Goal: Find specific page/section: Find specific page/section

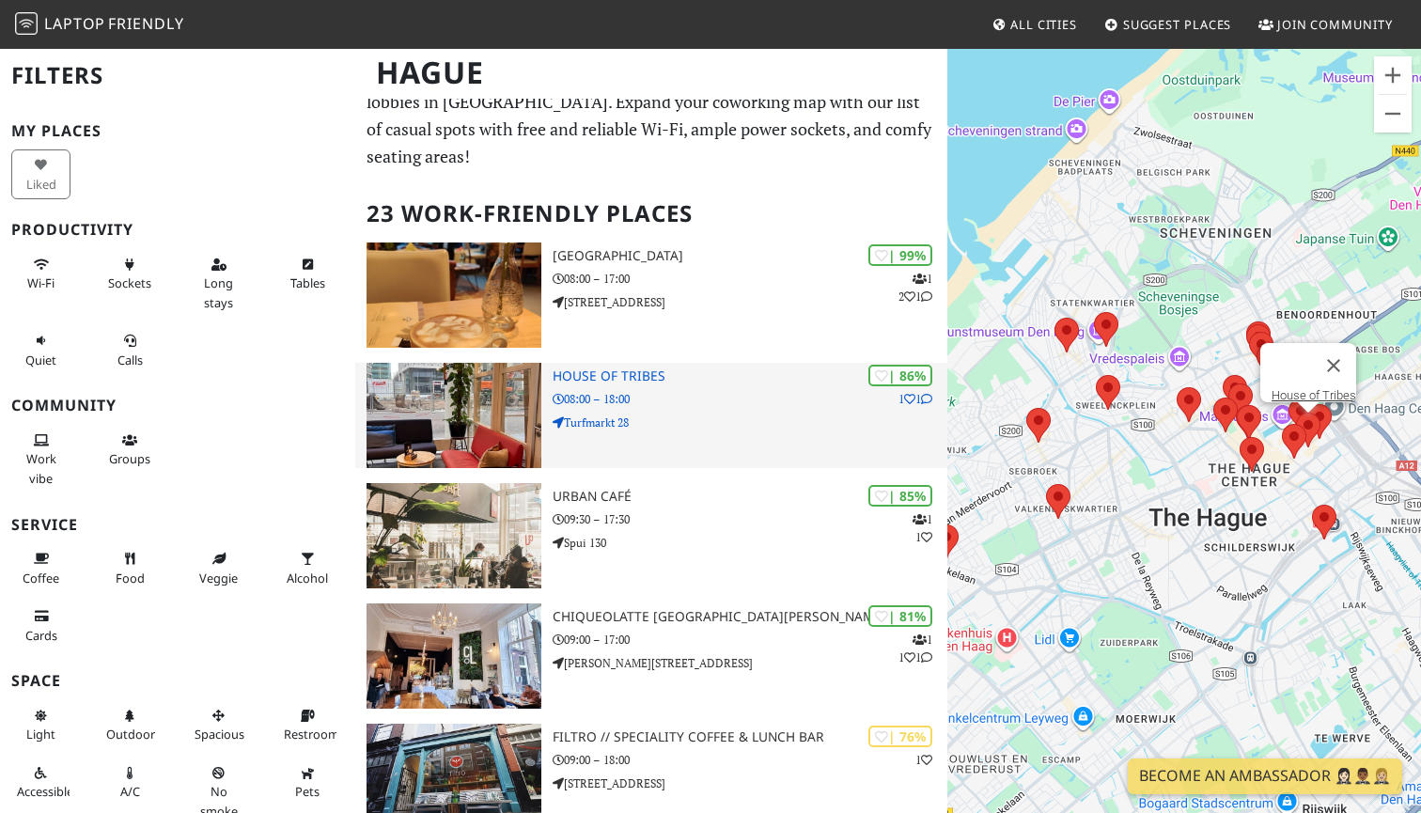
scroll to position [41, 0]
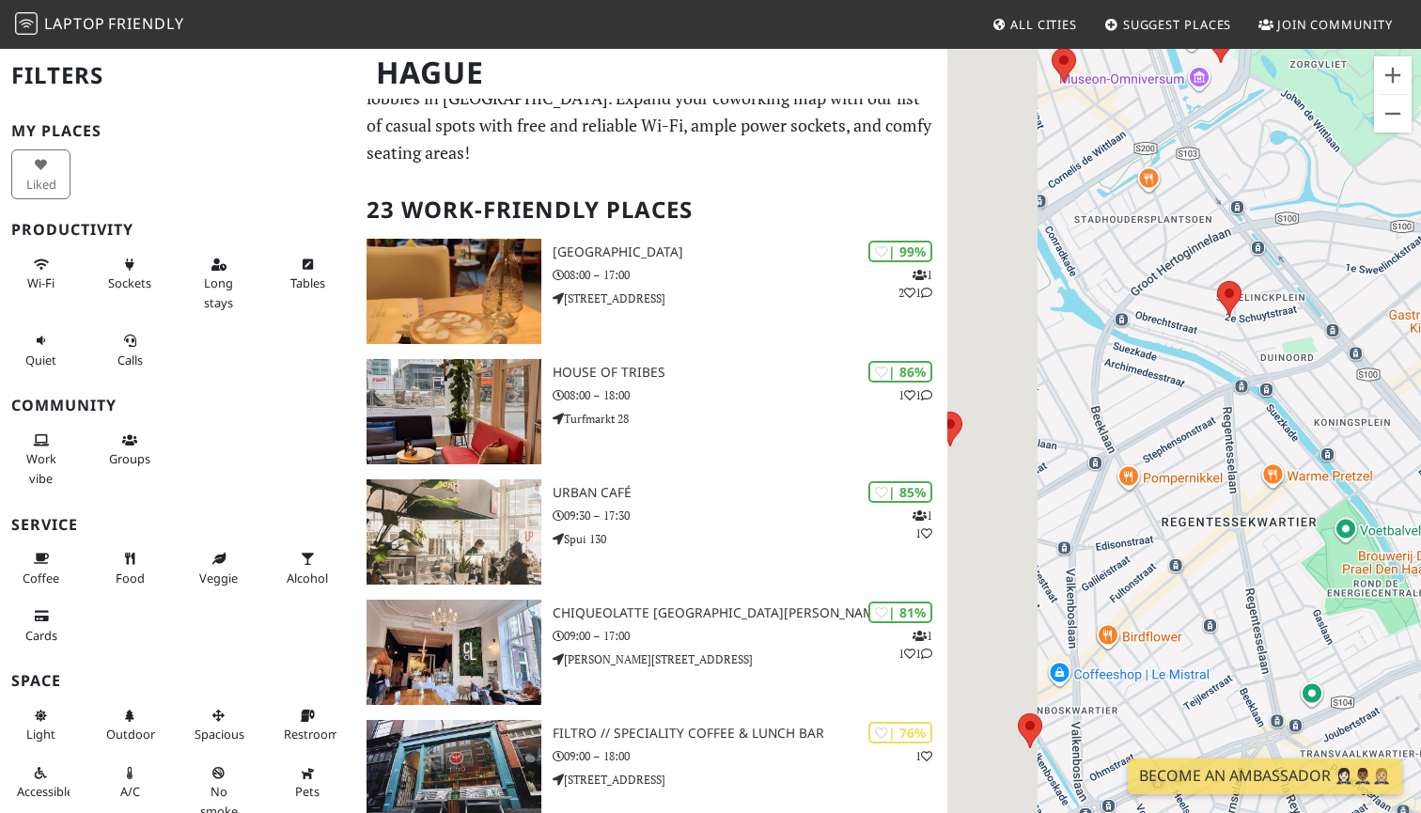
drag, startPoint x: 1079, startPoint y: 503, endPoint x: 1409, endPoint y: 503, distance: 329.8
click at [1409, 503] on div "To navigate, press the arrow keys." at bounding box center [1184, 453] width 474 height 813
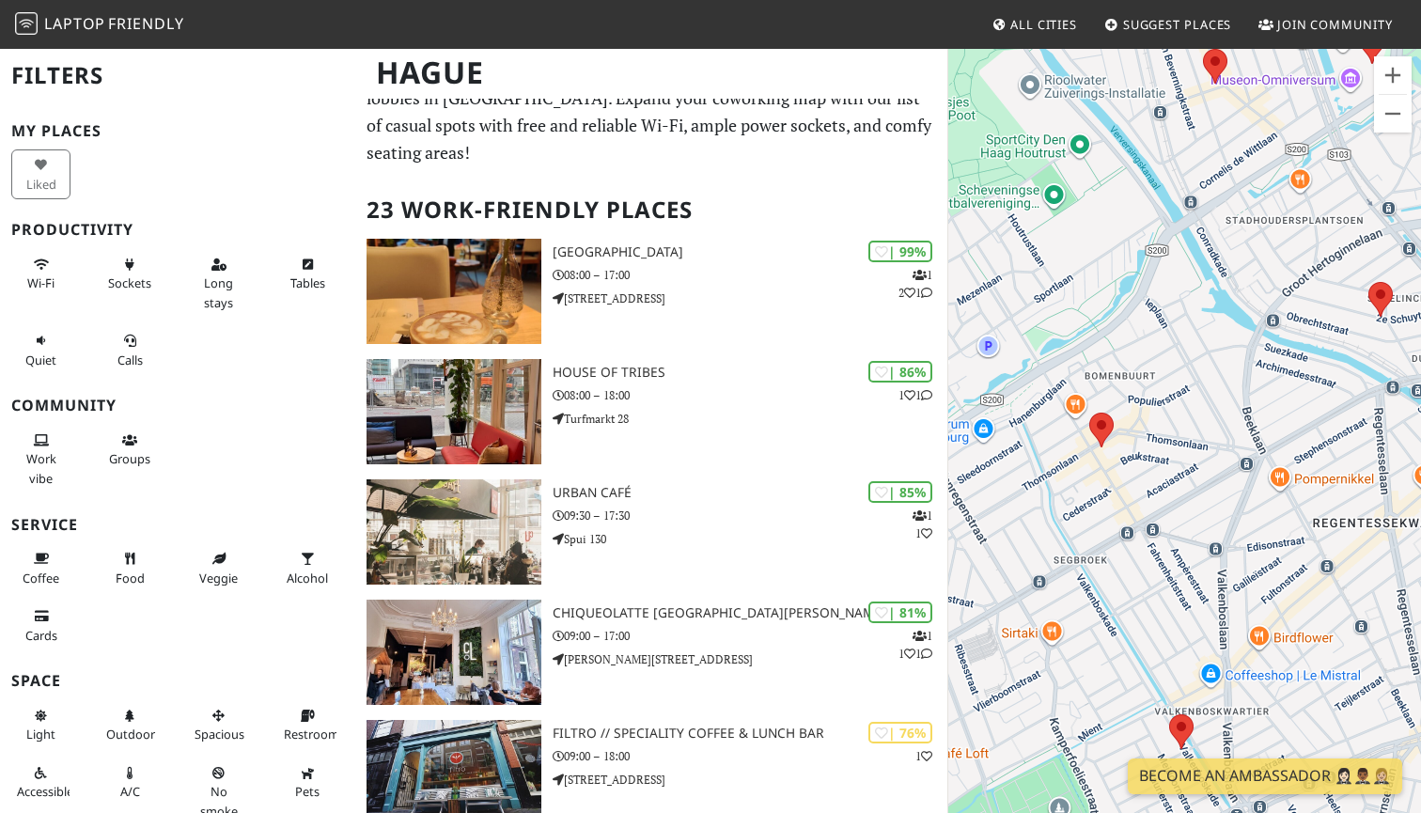
drag, startPoint x: 1096, startPoint y: 373, endPoint x: 1246, endPoint y: 370, distance: 150.4
click at [1247, 372] on div "To navigate, press the arrow keys." at bounding box center [1184, 453] width 474 height 813
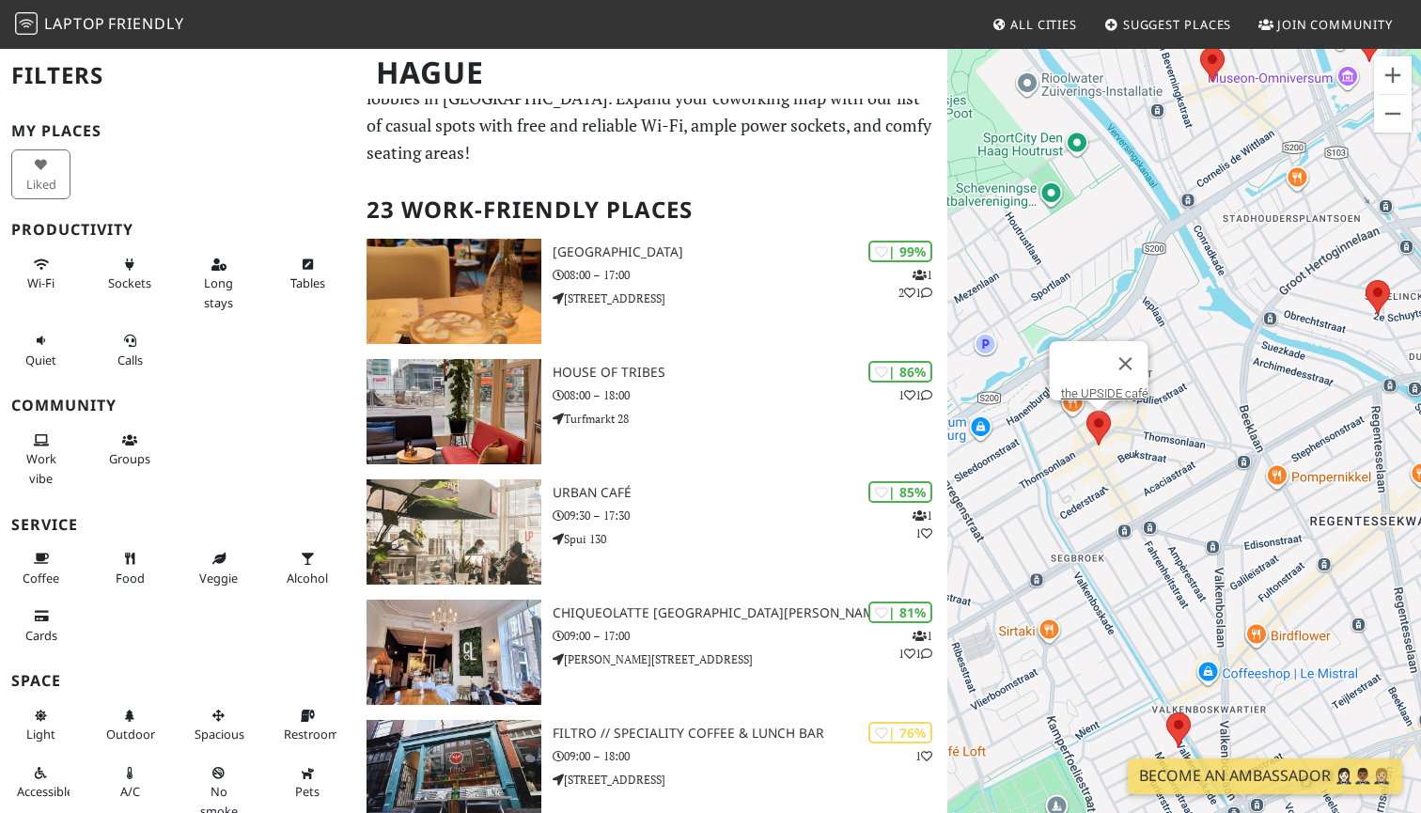
click at [1086, 411] on area at bounding box center [1086, 411] width 0 height 0
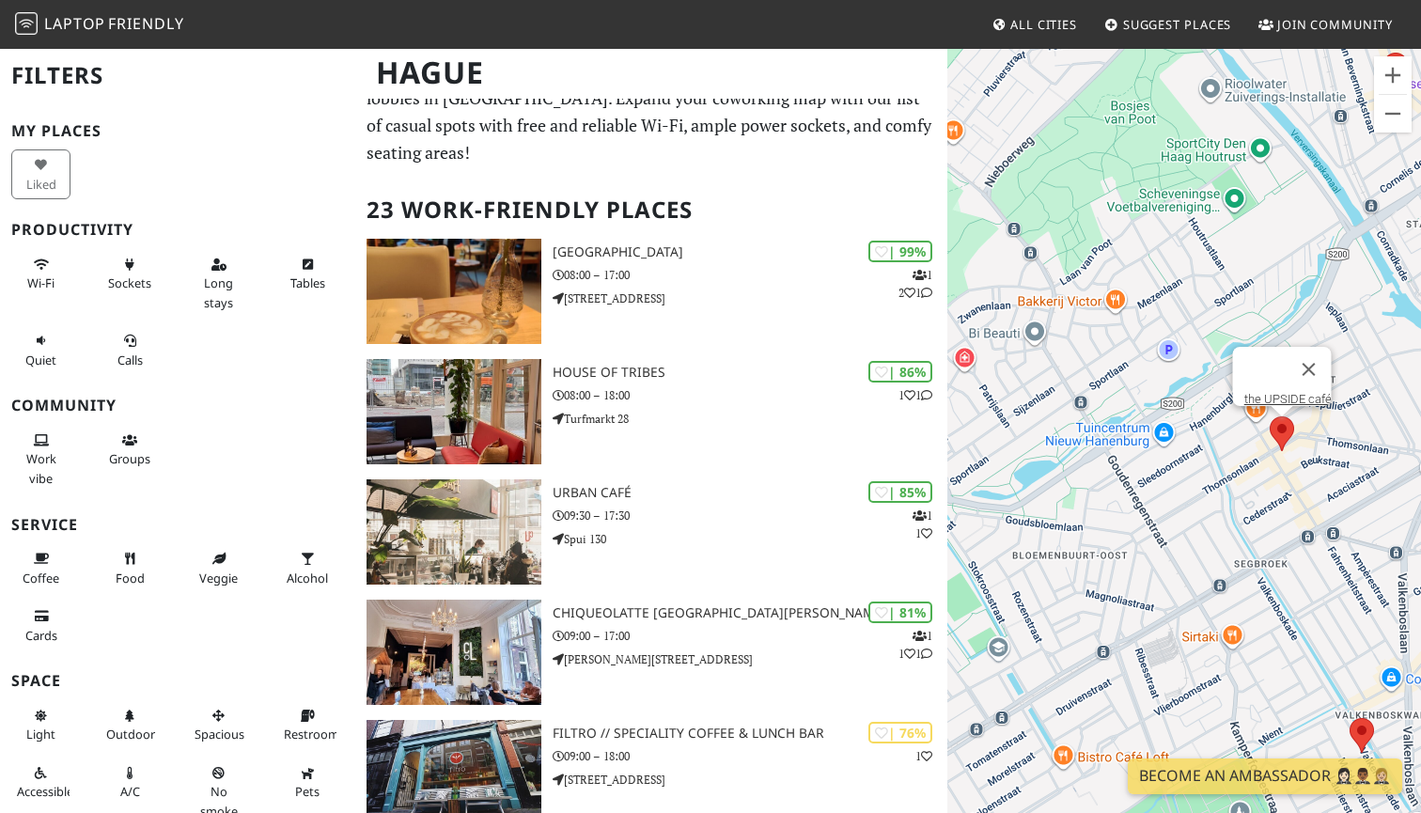
drag, startPoint x: 1071, startPoint y: 473, endPoint x: 1205, endPoint y: 475, distance: 133.5
click at [1205, 476] on div "To navigate, press the arrow keys. the UPSIDE café" at bounding box center [1184, 453] width 474 height 813
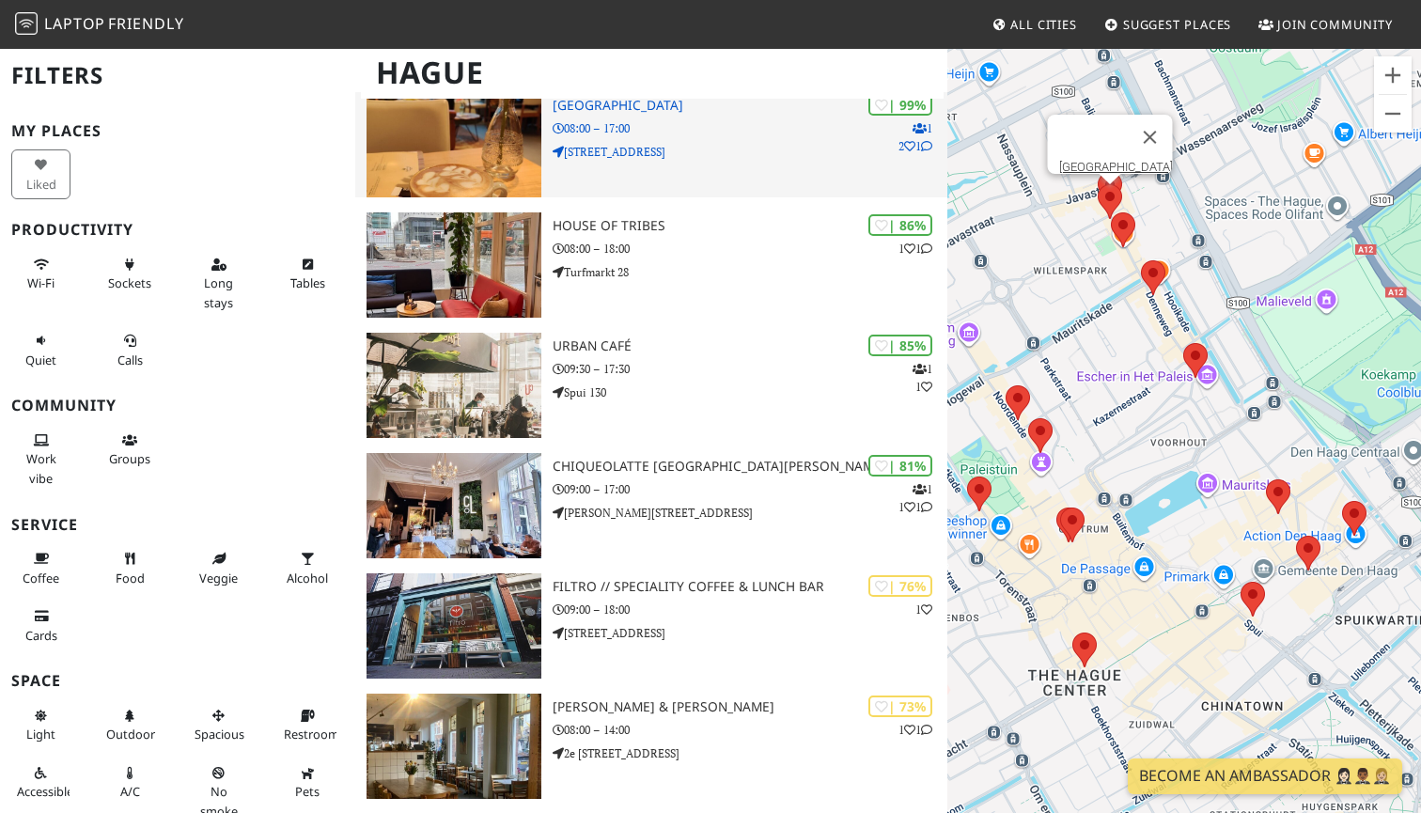
scroll to position [190, 0]
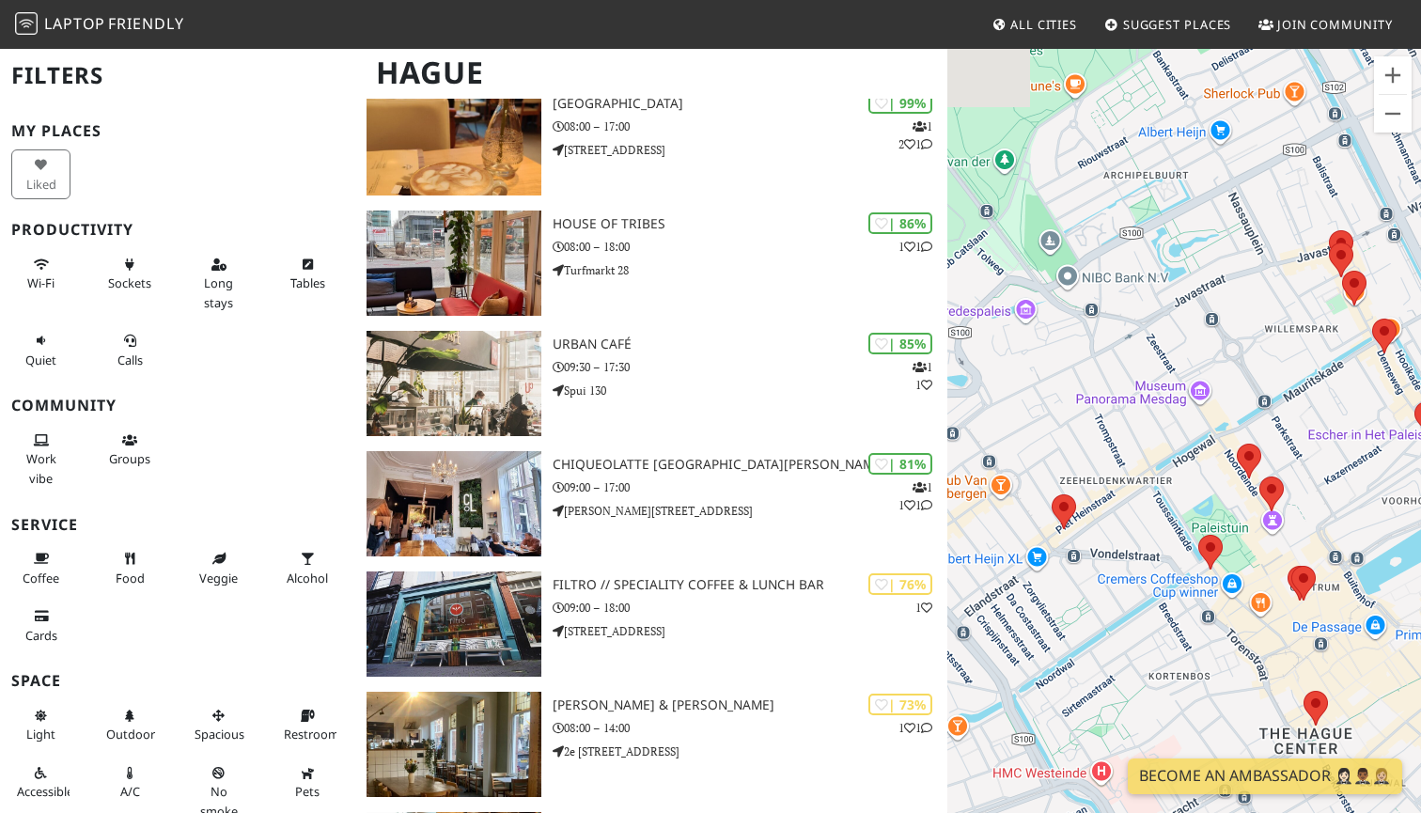
drag, startPoint x: 1101, startPoint y: 411, endPoint x: 1359, endPoint y: 477, distance: 266.0
click at [1359, 477] on div "To navigate, press the arrow keys. the UPSIDE café" at bounding box center [1184, 453] width 474 height 813
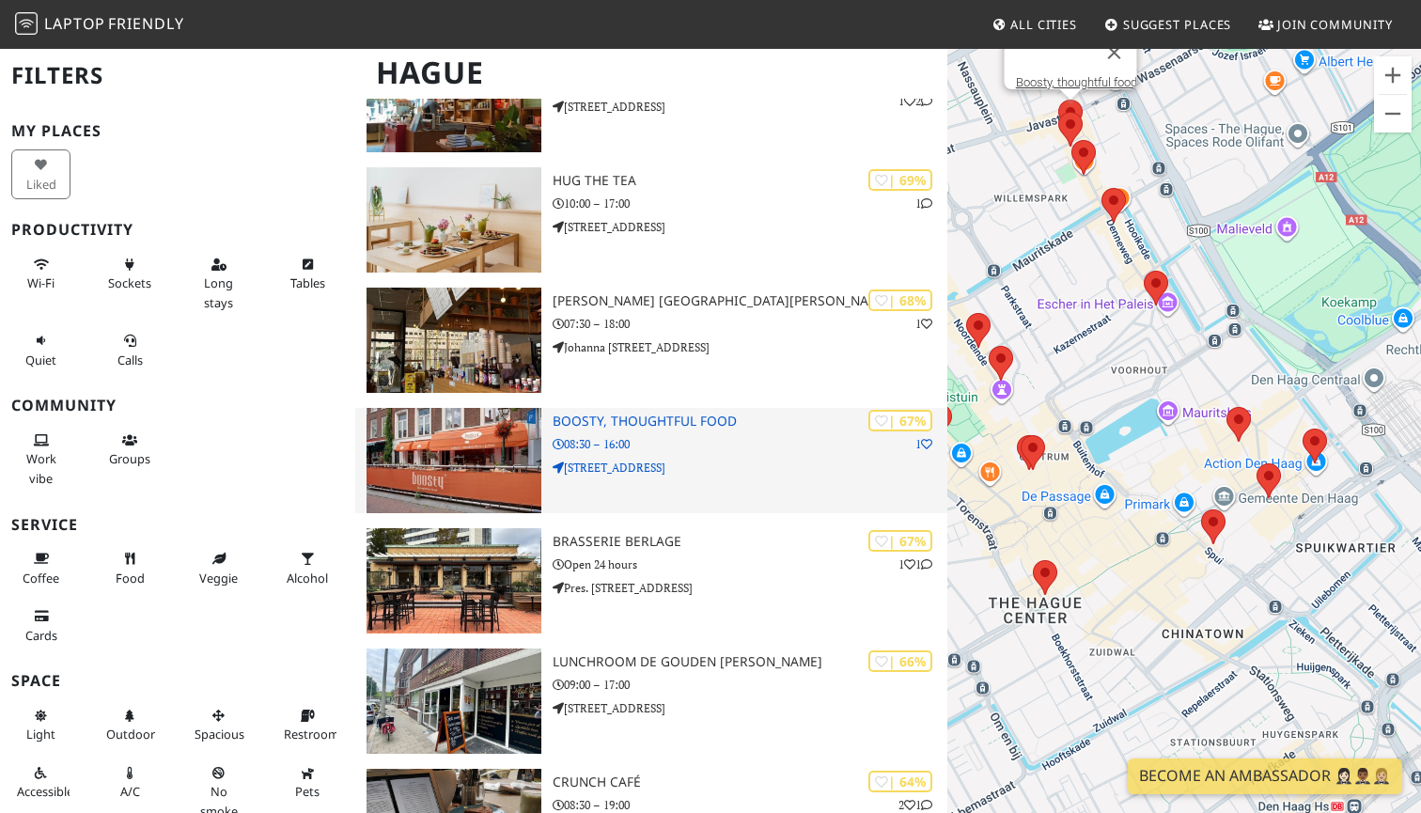
scroll to position [956, 0]
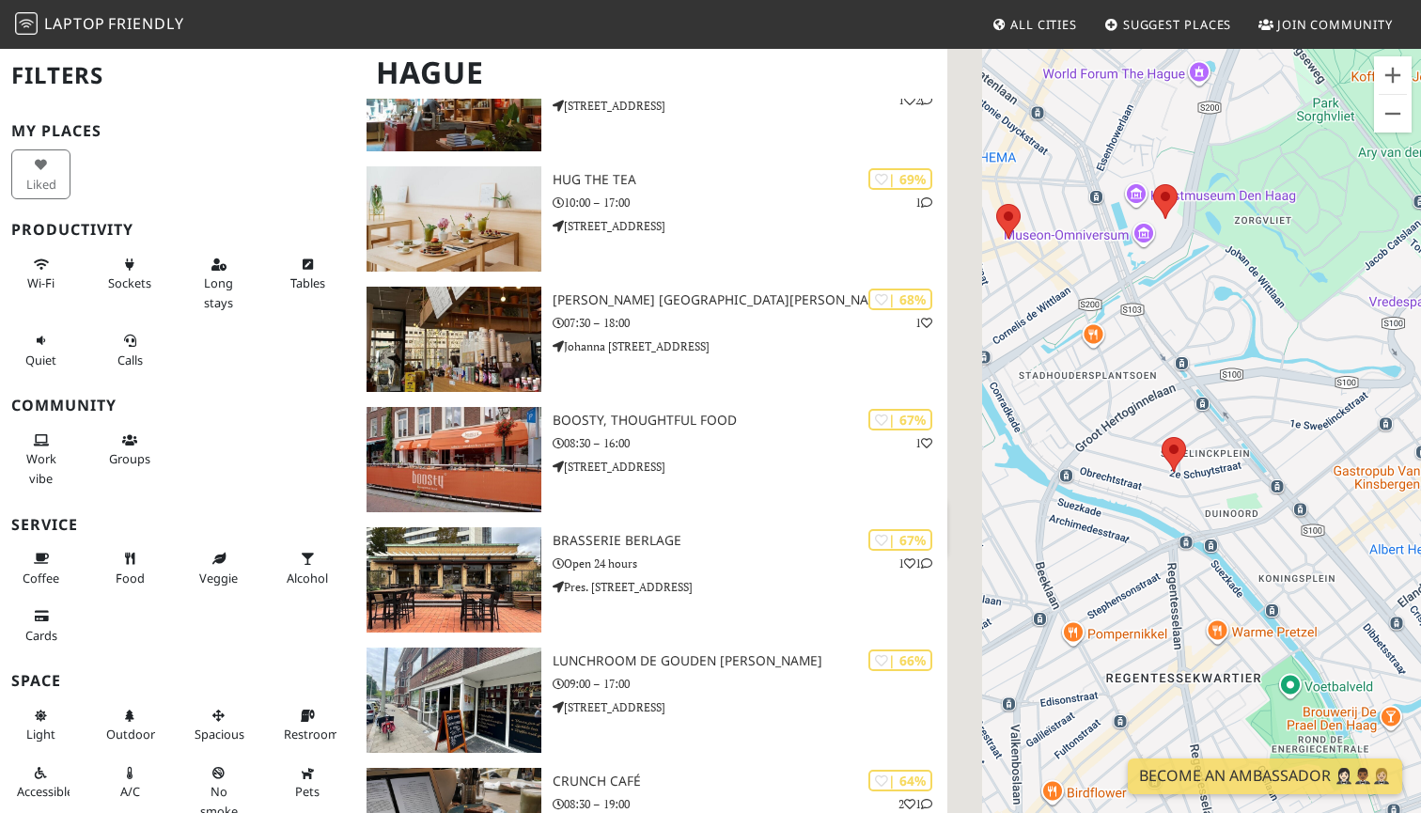
drag, startPoint x: 1106, startPoint y: 347, endPoint x: 1274, endPoint y: 344, distance: 168.2
click at [1274, 347] on div "To navigate, press the arrow keys. the UPSIDE café" at bounding box center [1184, 453] width 474 height 813
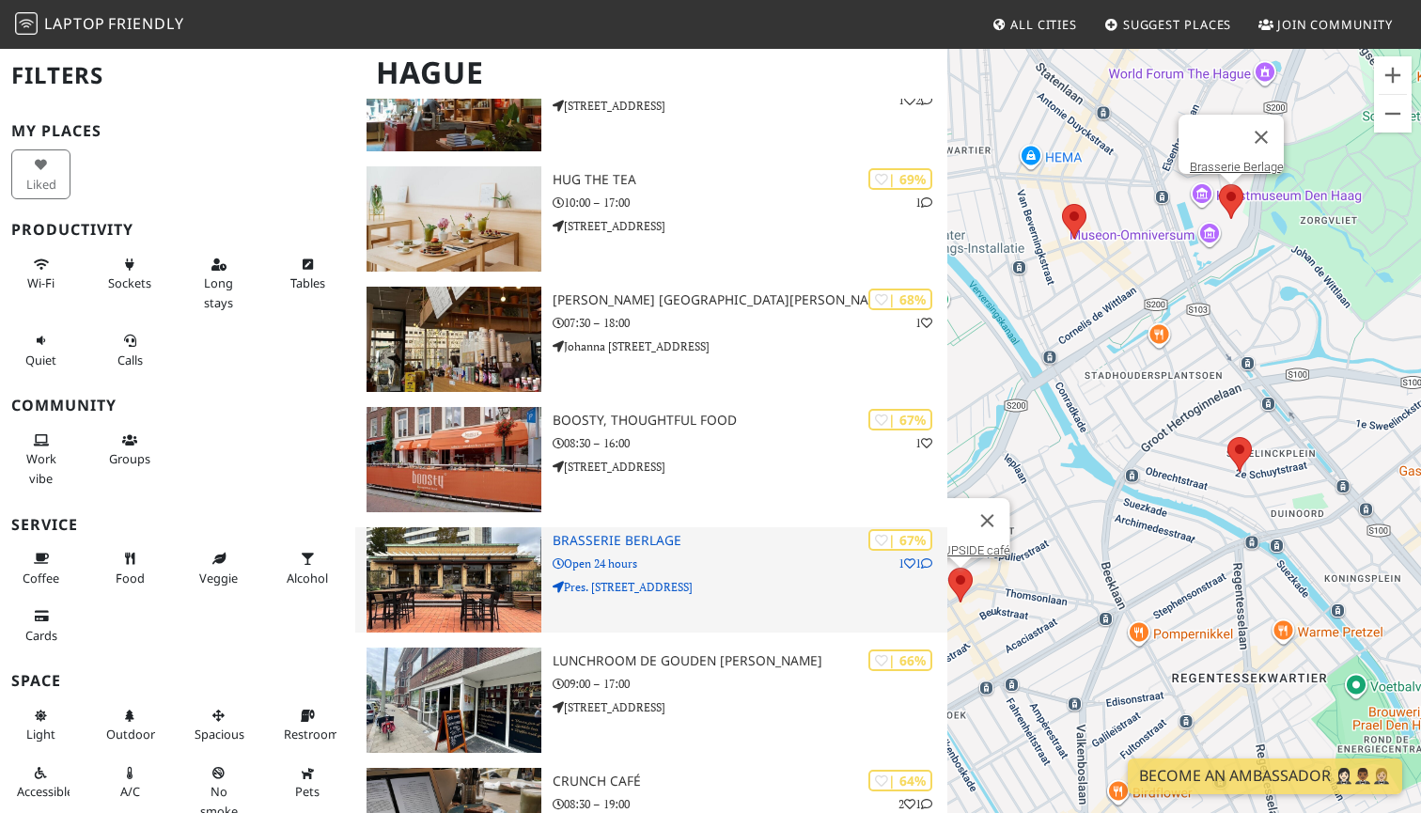
scroll to position [1158, 0]
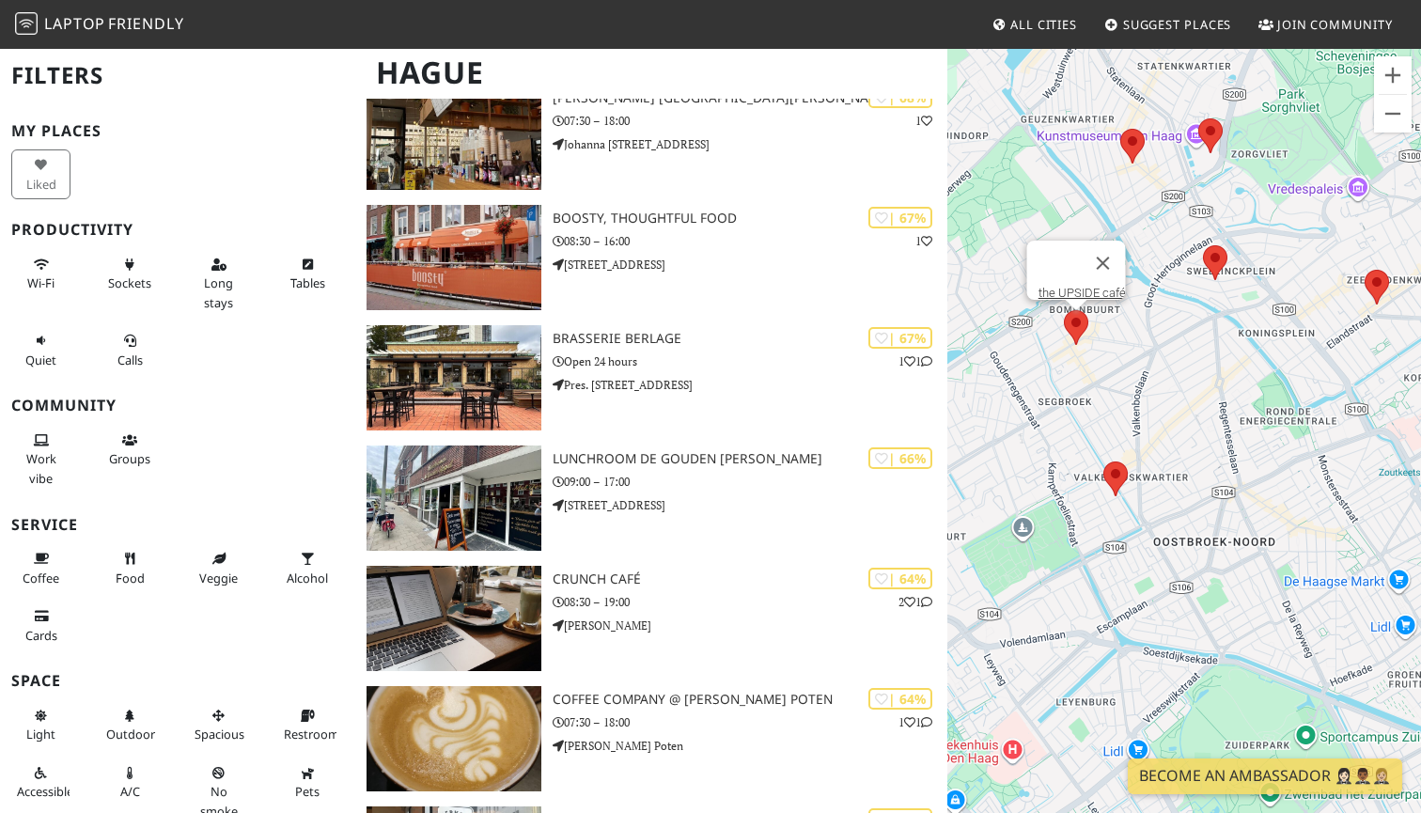
drag, startPoint x: 958, startPoint y: 313, endPoint x: 1135, endPoint y: 200, distance: 210.4
click at [1135, 200] on div "To navigate, press the arrow keys. the UPSIDE café" at bounding box center [1184, 453] width 474 height 813
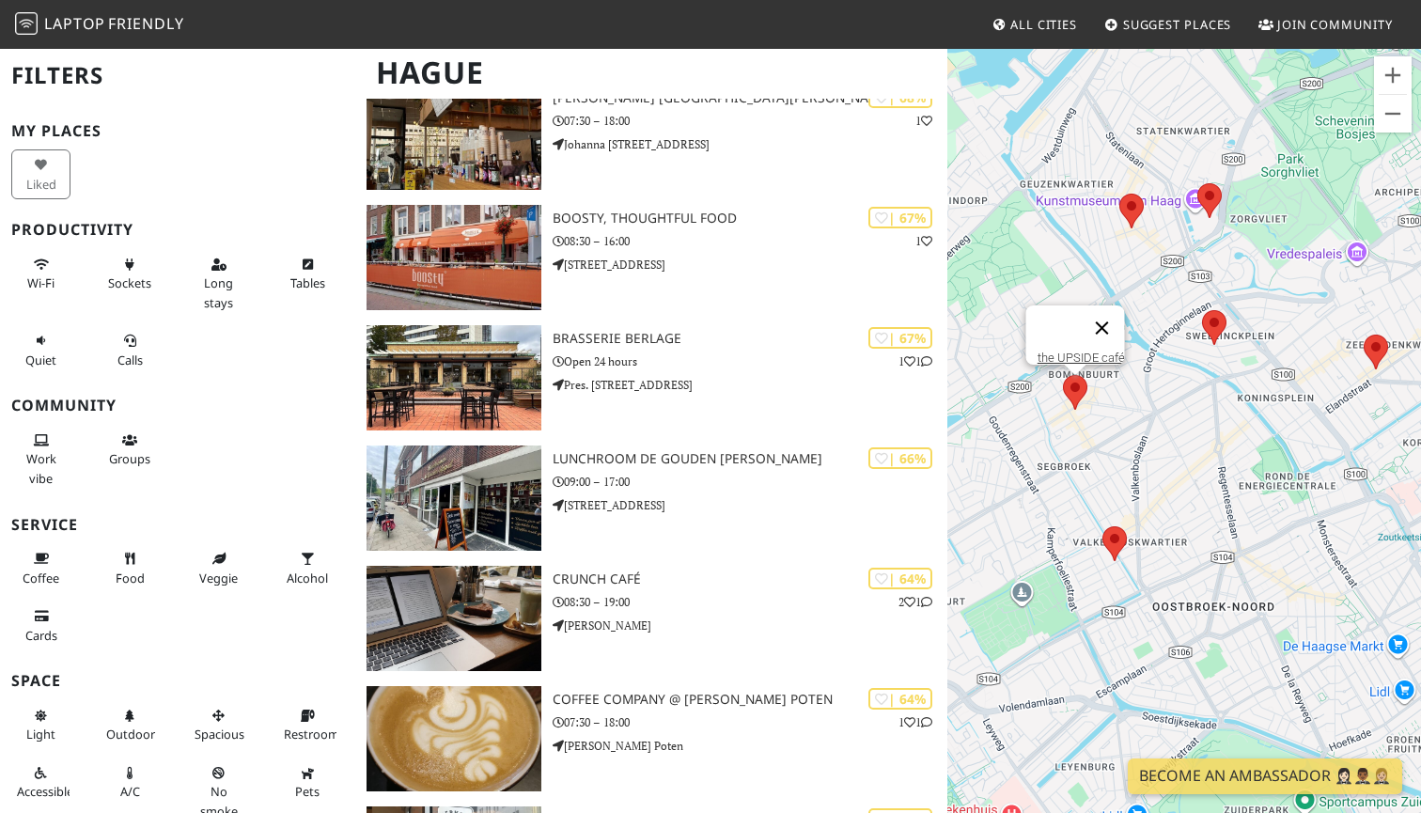
click at [1113, 312] on button "Close" at bounding box center [1102, 327] width 45 height 45
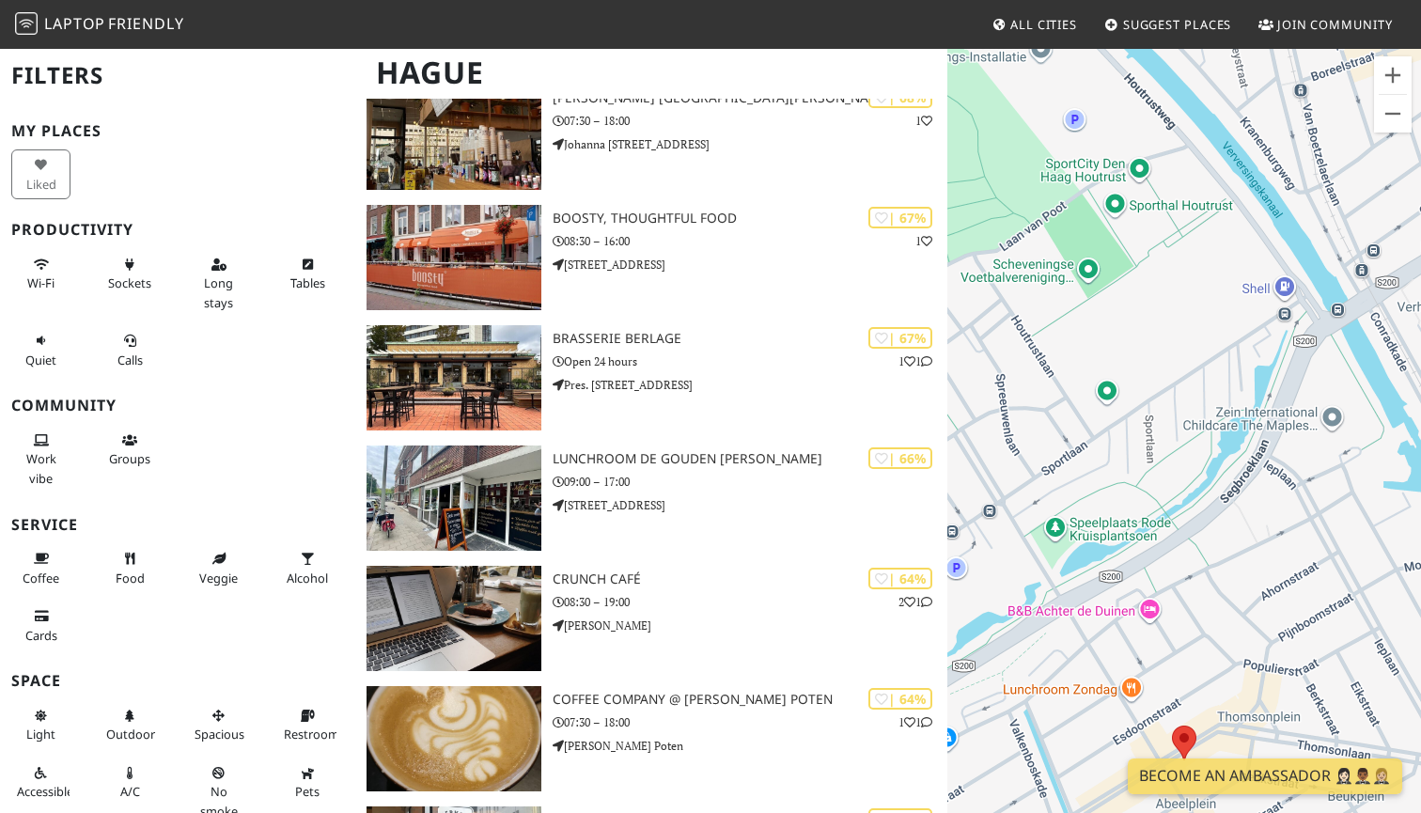
drag, startPoint x: 1047, startPoint y: 318, endPoint x: 1270, endPoint y: 372, distance: 230.2
click at [1270, 372] on div "To navigate, press the arrow keys." at bounding box center [1184, 453] width 474 height 813
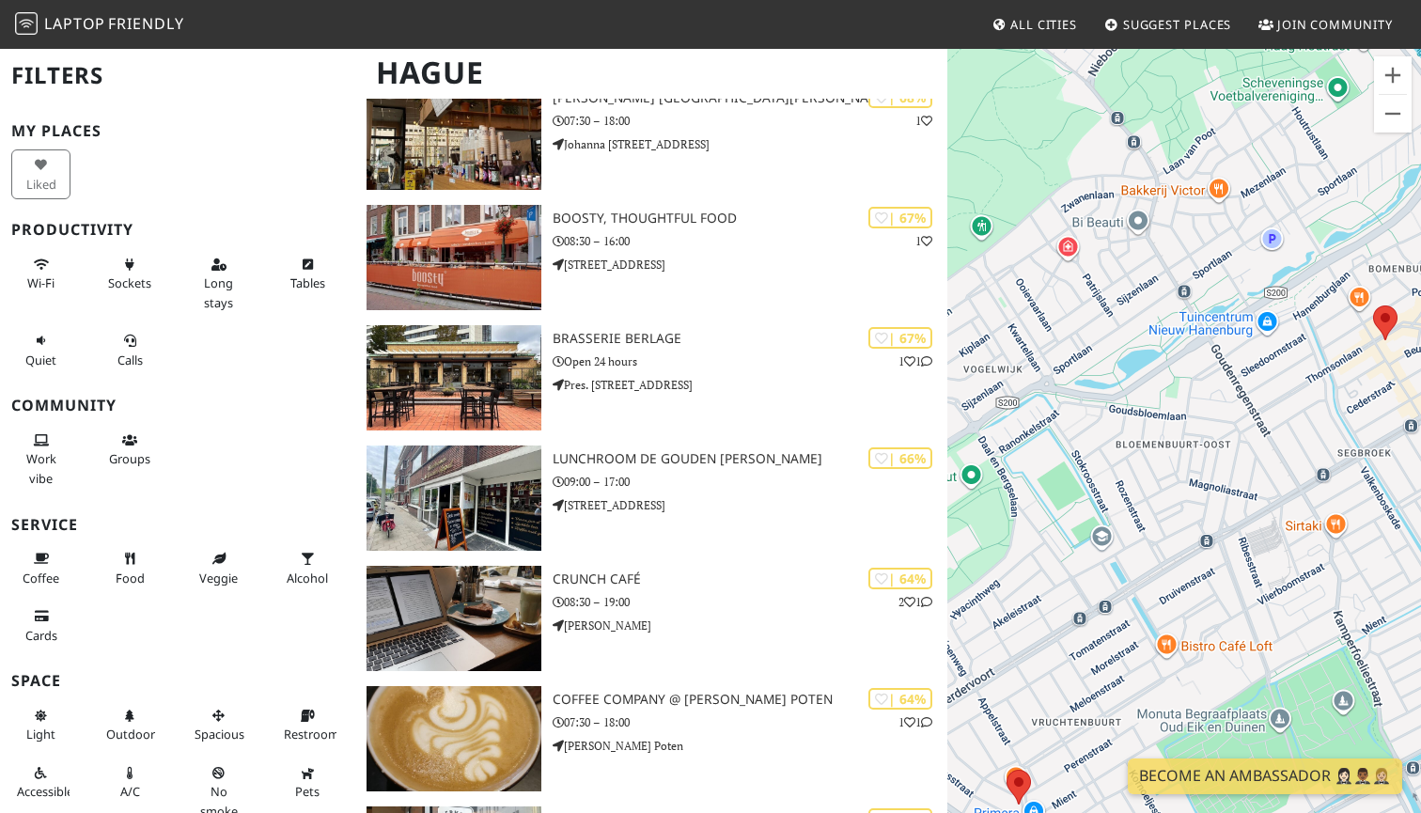
drag, startPoint x: 1066, startPoint y: 475, endPoint x: 1227, endPoint y: 249, distance: 277.5
click at [1227, 249] on div "To navigate, press the arrow keys." at bounding box center [1184, 453] width 474 height 813
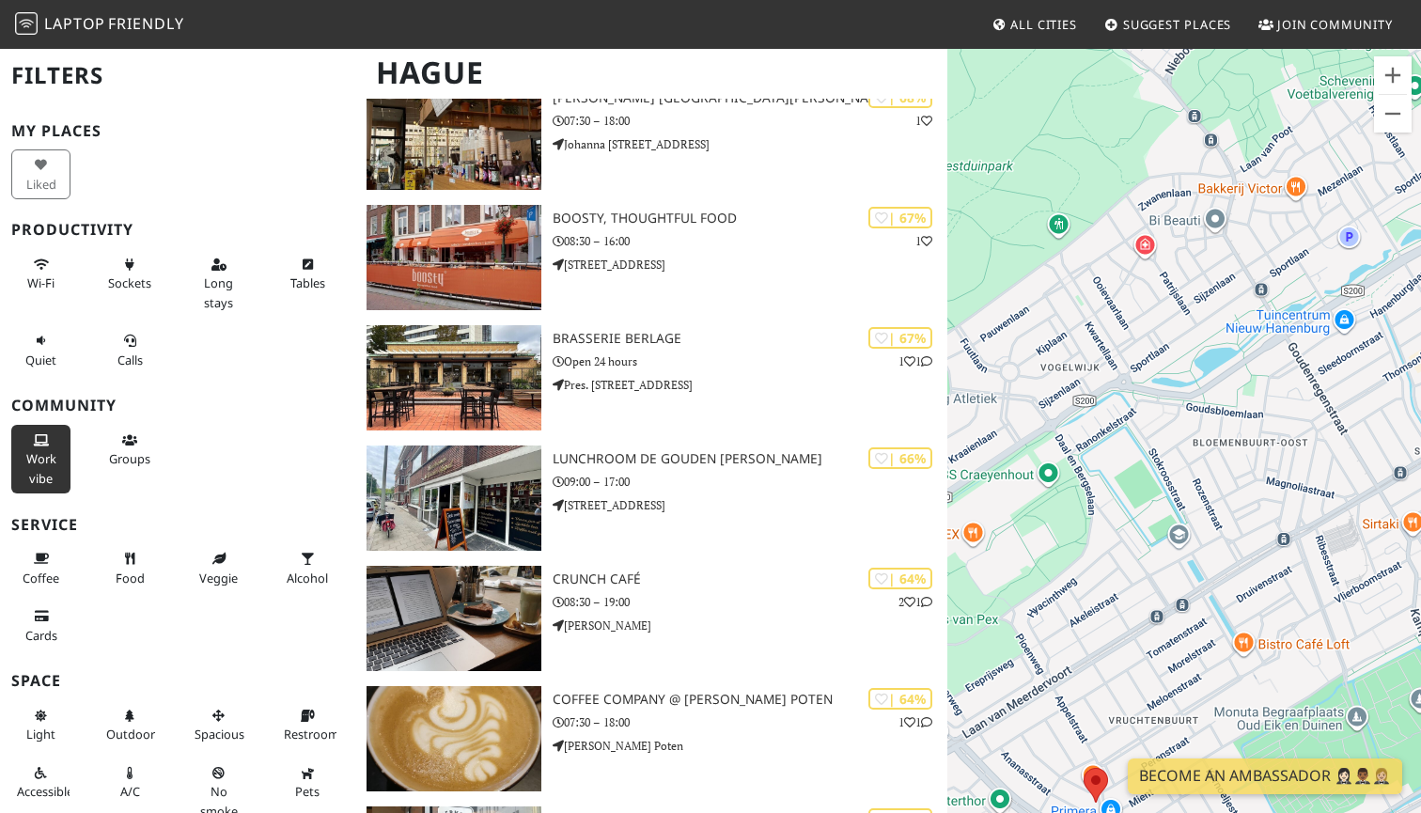
click at [37, 435] on icon at bounding box center [41, 441] width 15 height 12
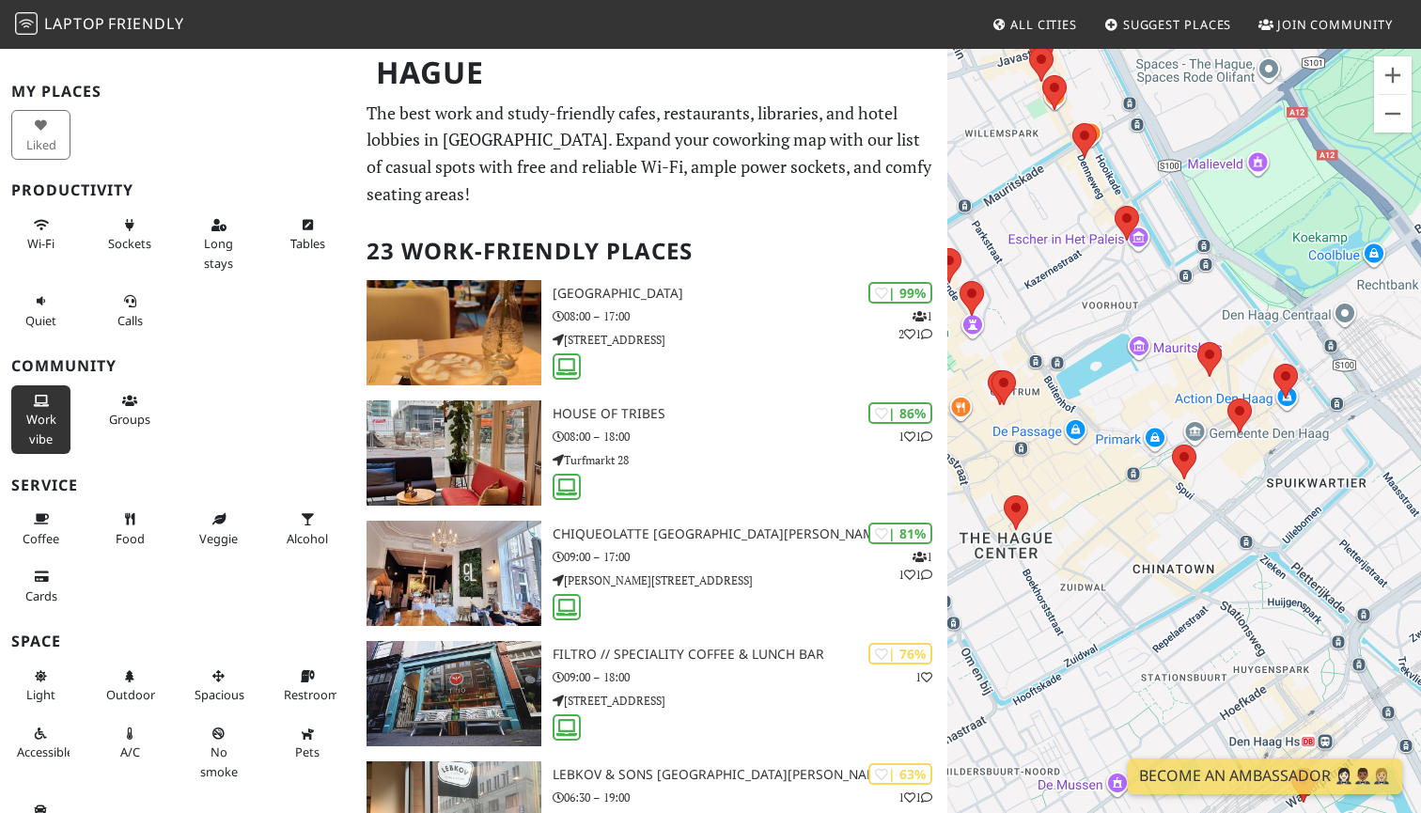
scroll to position [0, 0]
click at [47, 227] on icon at bounding box center [41, 226] width 15 height 12
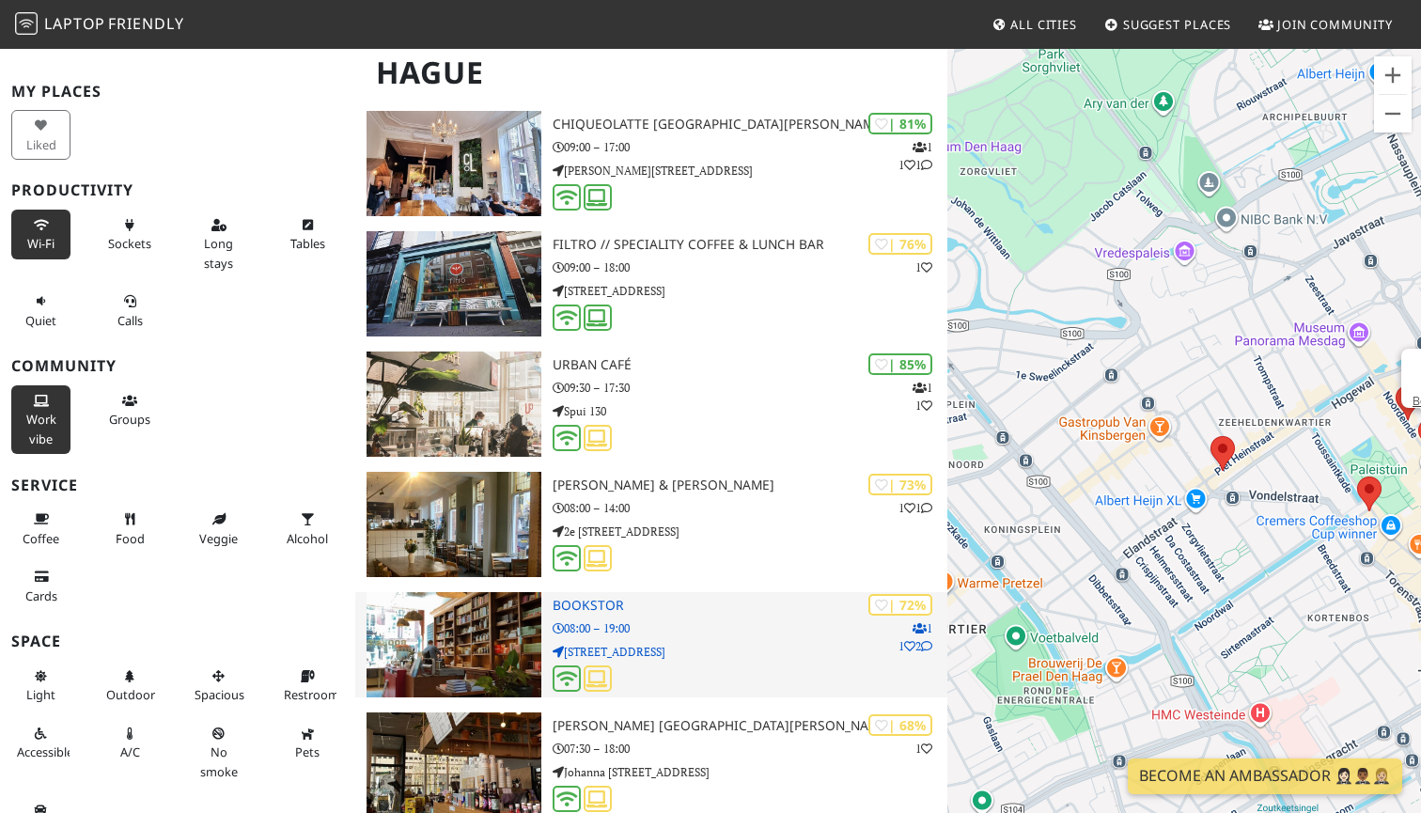
scroll to position [312, 0]
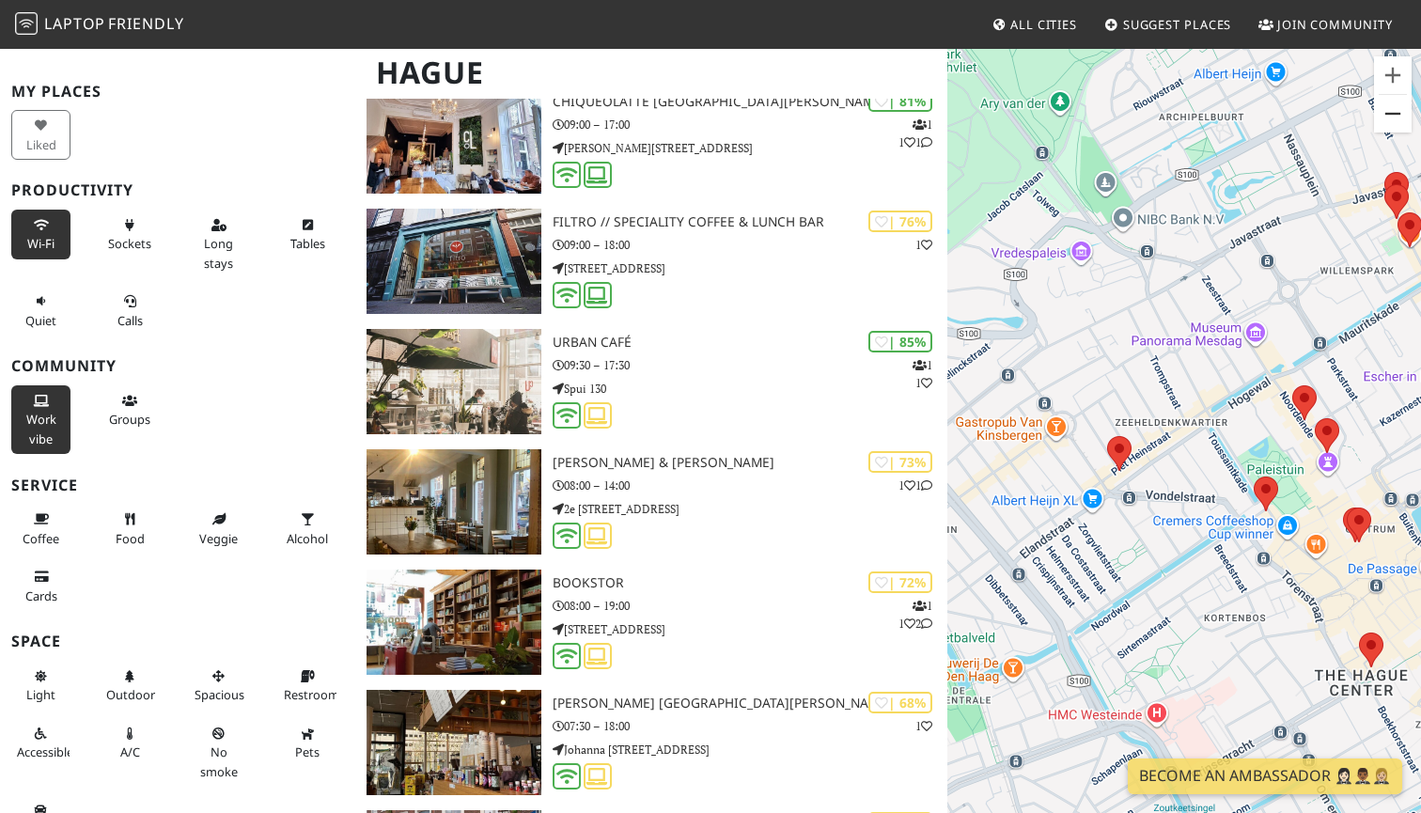
click at [1382, 108] on button "Zoom out" at bounding box center [1393, 114] width 38 height 38
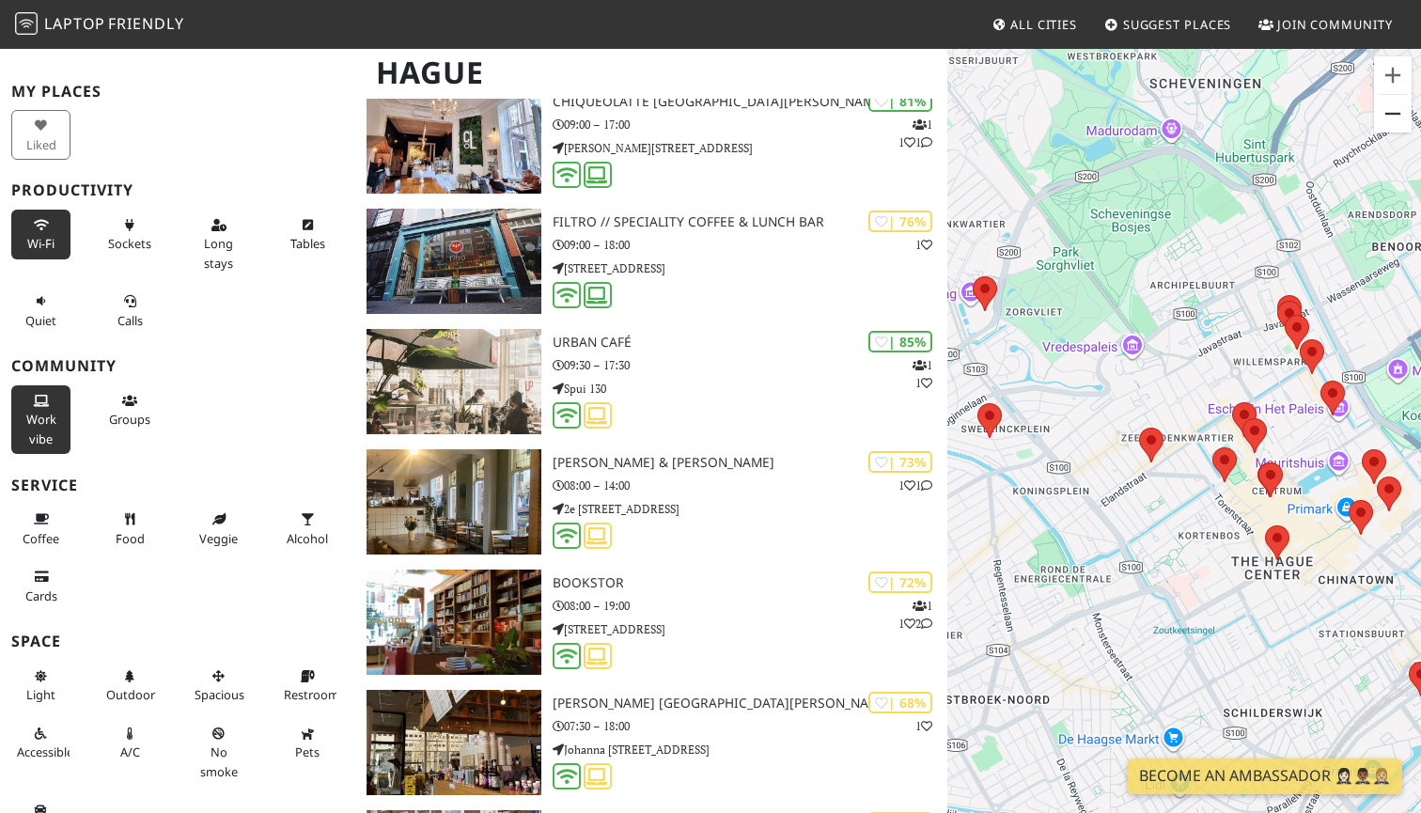
click at [1390, 111] on button "Zoom out" at bounding box center [1393, 114] width 38 height 38
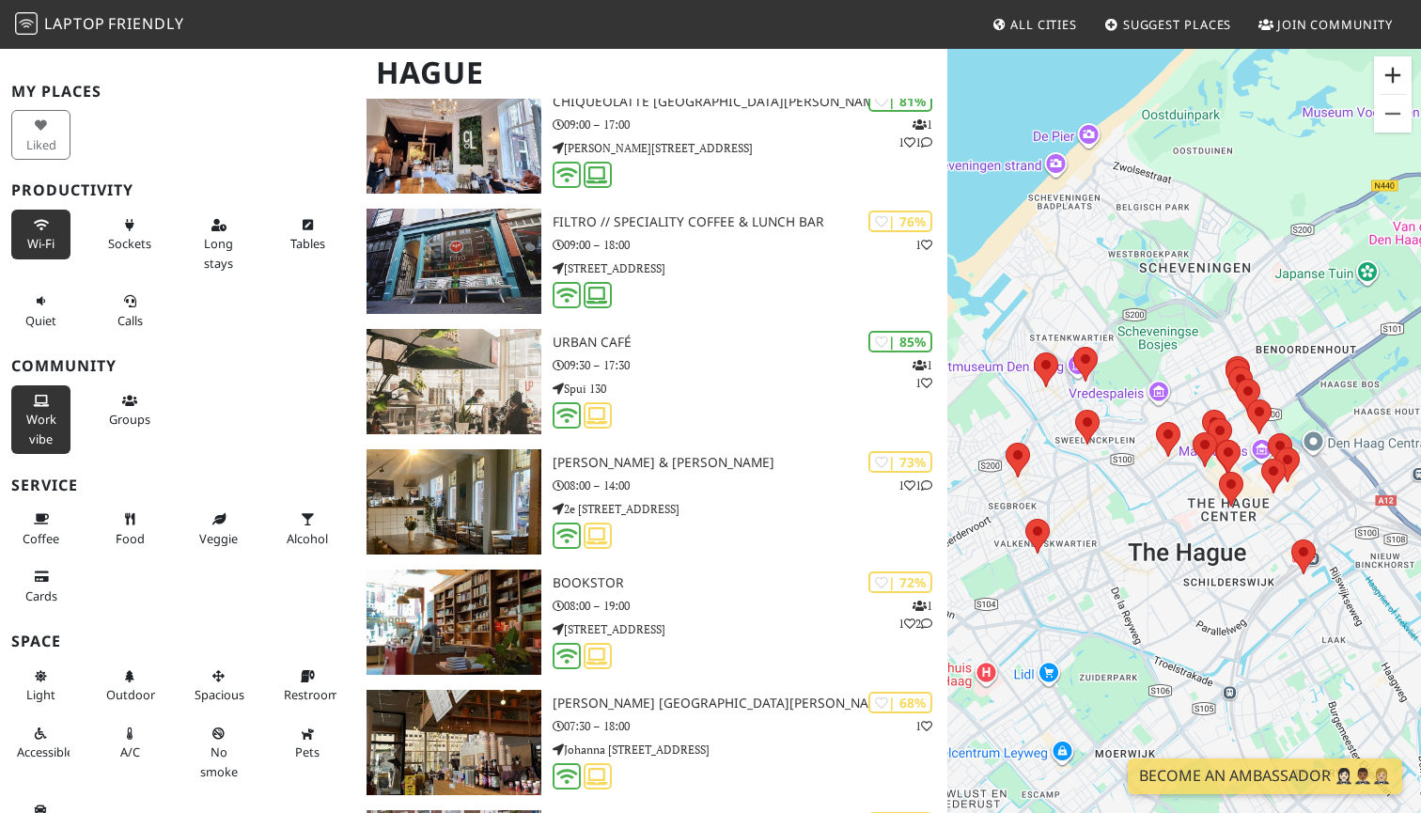
click at [1393, 67] on button "Zoom in" at bounding box center [1393, 75] width 38 height 38
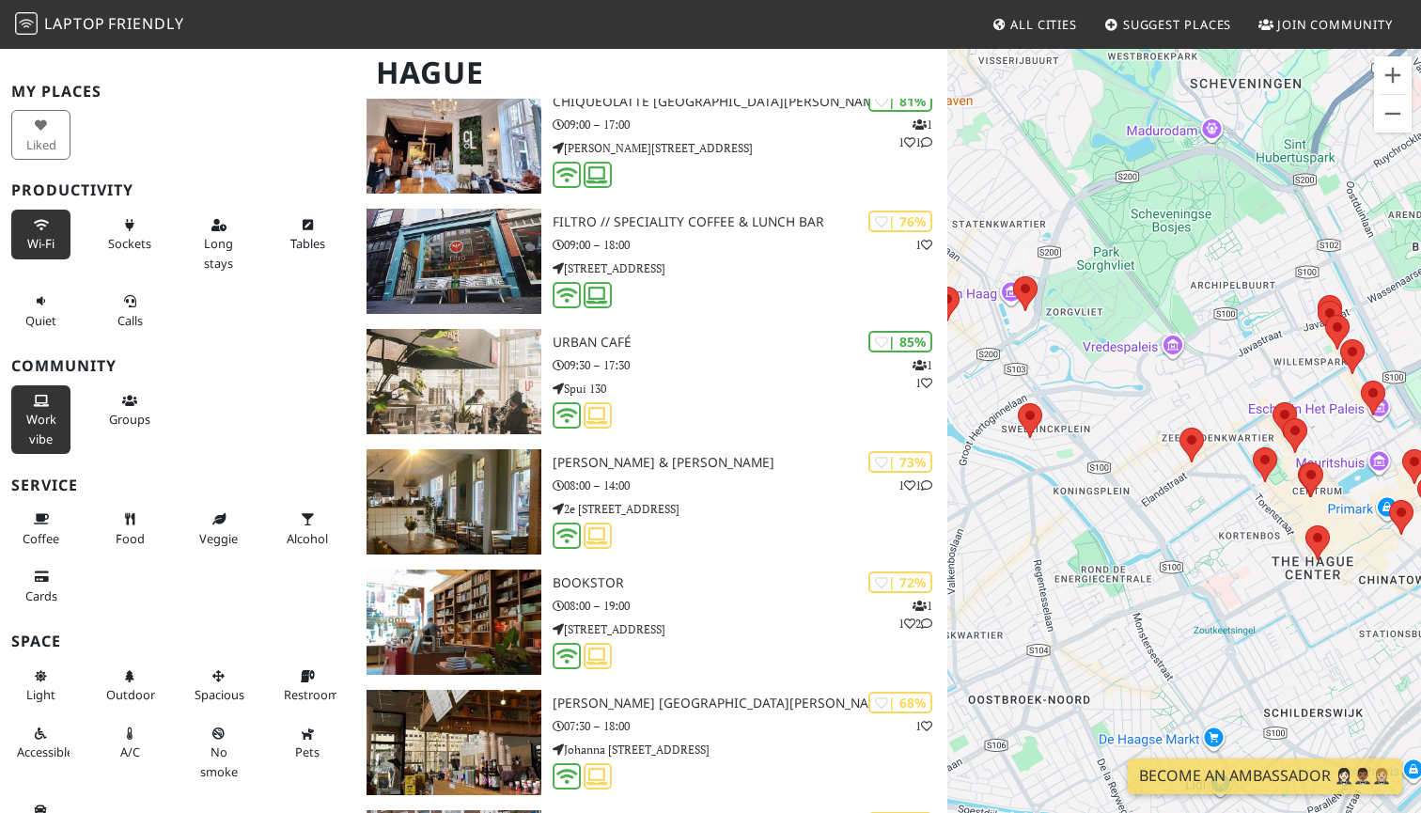
drag, startPoint x: 1094, startPoint y: 483, endPoint x: 1140, endPoint y: 483, distance: 46.0
click at [1141, 483] on div "To navigate, press the arrow keys." at bounding box center [1184, 453] width 474 height 813
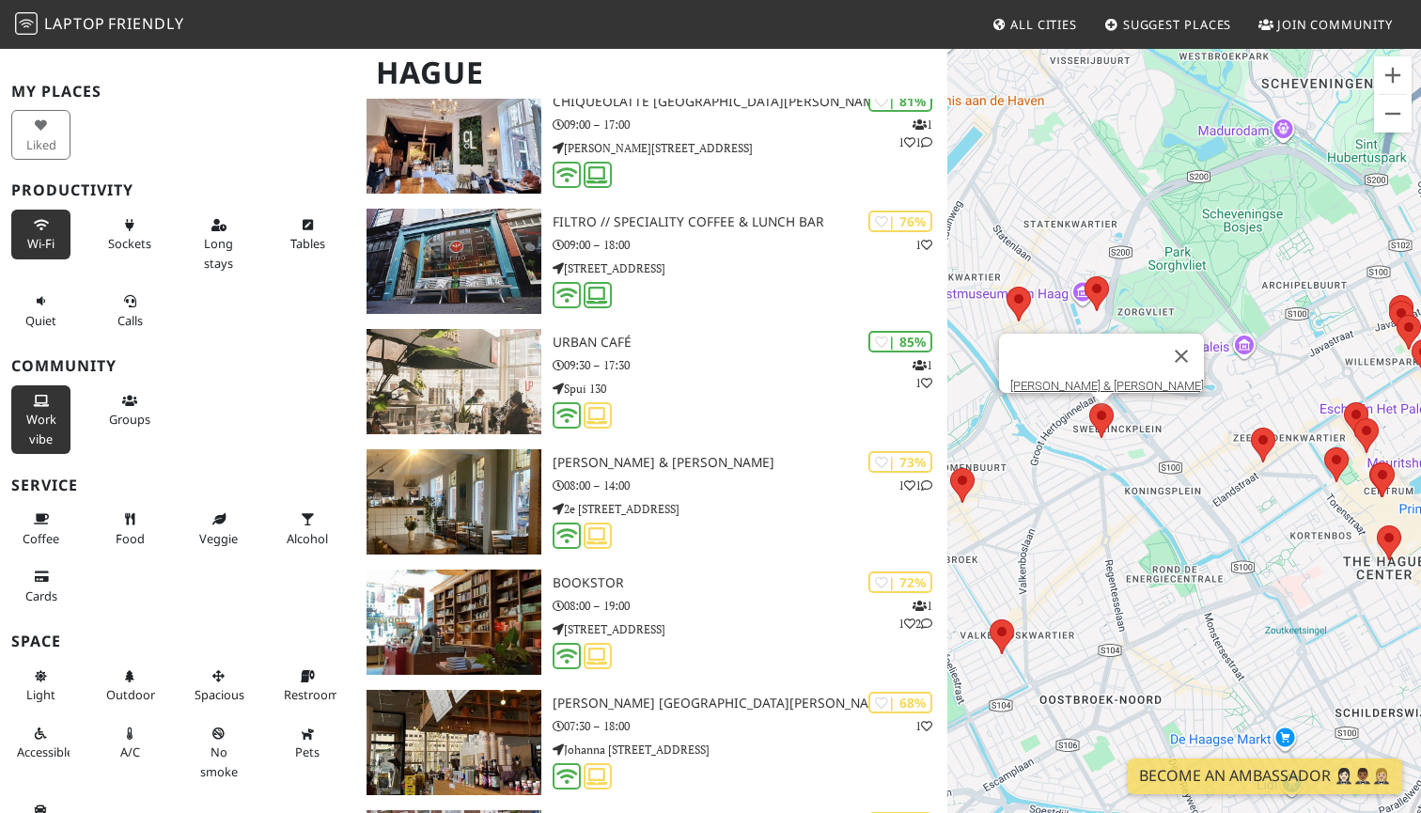
click at [1089, 403] on area at bounding box center [1089, 403] width 0 height 0
click at [1093, 379] on link "[PERSON_NAME] & [PERSON_NAME]" at bounding box center [1107, 386] width 194 height 14
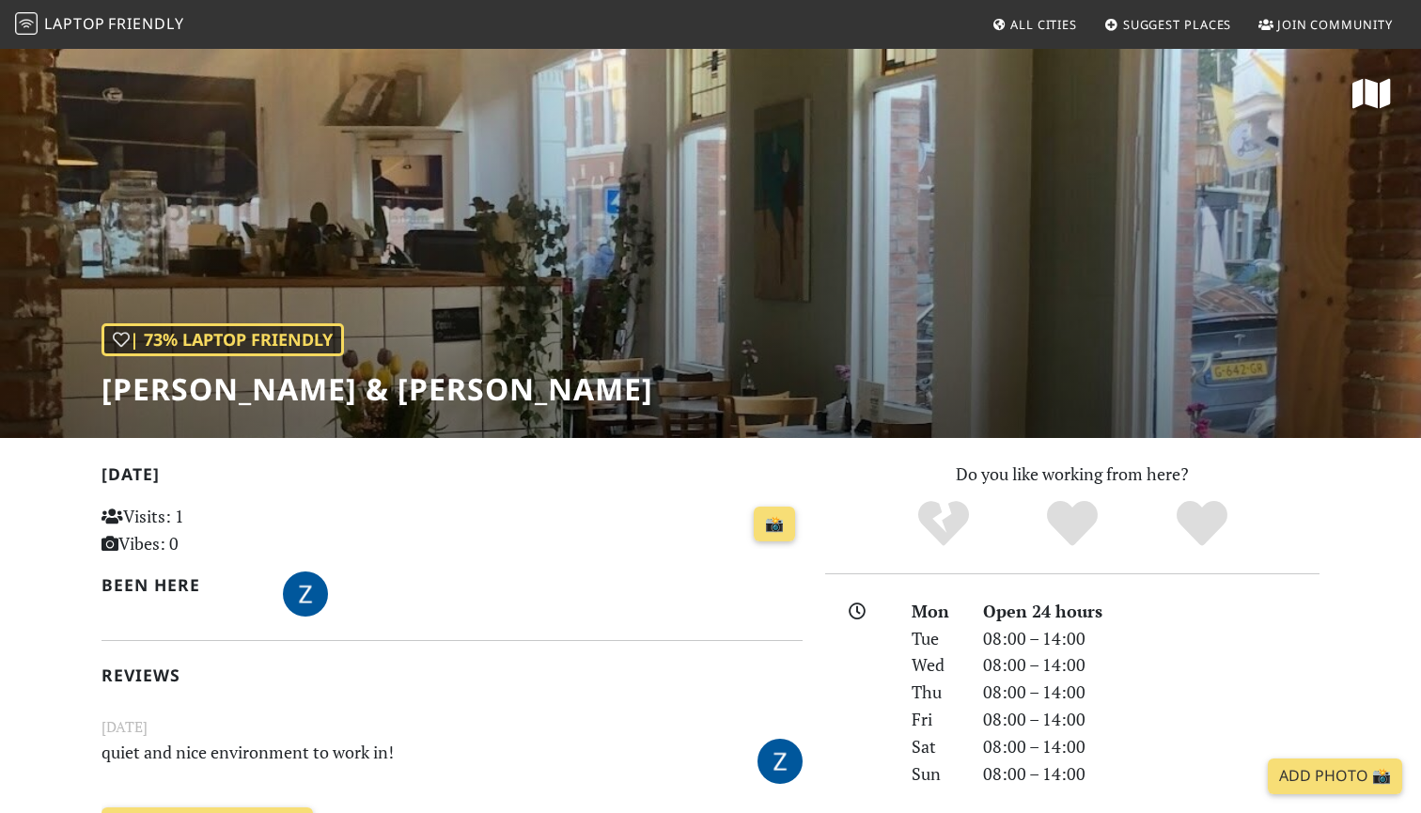
click at [1165, 168] on div "| 73% Laptop Friendly Michel Boulangerie & Patisserie" at bounding box center [710, 242] width 1421 height 391
